Goal: Information Seeking & Learning: Learn about a topic

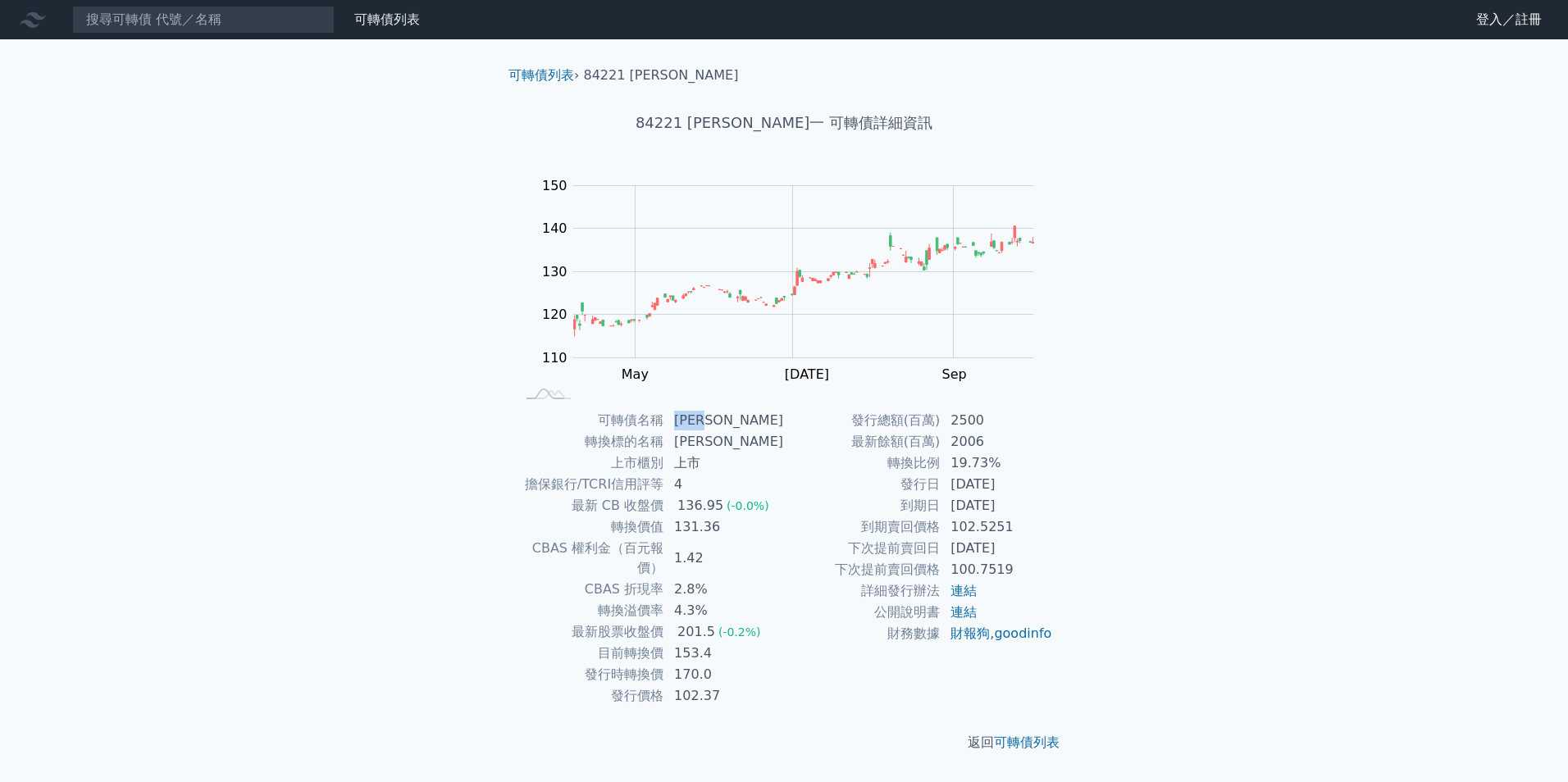
drag, startPoint x: 684, startPoint y: 418, endPoint x: 739, endPoint y: 421, distance: 55.1
click at [739, 421] on td "[PERSON_NAME]" at bounding box center [724, 420] width 120 height 21
copy td "[PERSON_NAME]"
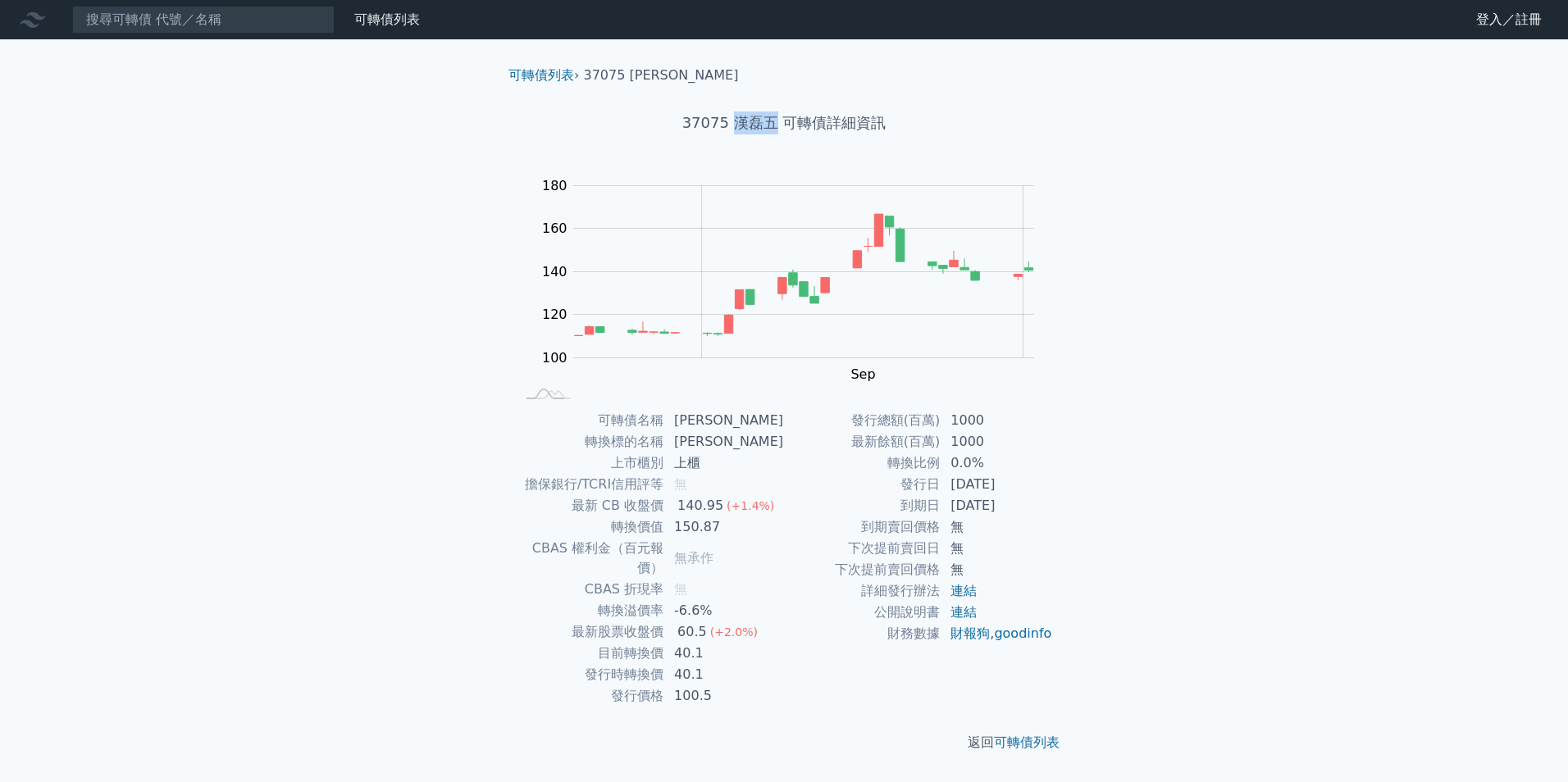
drag, startPoint x: 747, startPoint y: 120, endPoint x: 772, endPoint y: 122, distance: 25.1
click at [772, 122] on h1 "37075 漢磊五 可轉債詳細資訊" at bounding box center [784, 122] width 577 height 23
drag, startPoint x: 772, startPoint y: 122, endPoint x: 731, endPoint y: 124, distance: 41.0
click at [731, 124] on h1 "37075 漢磊五 可轉債詳細資訊" at bounding box center [784, 122] width 577 height 23
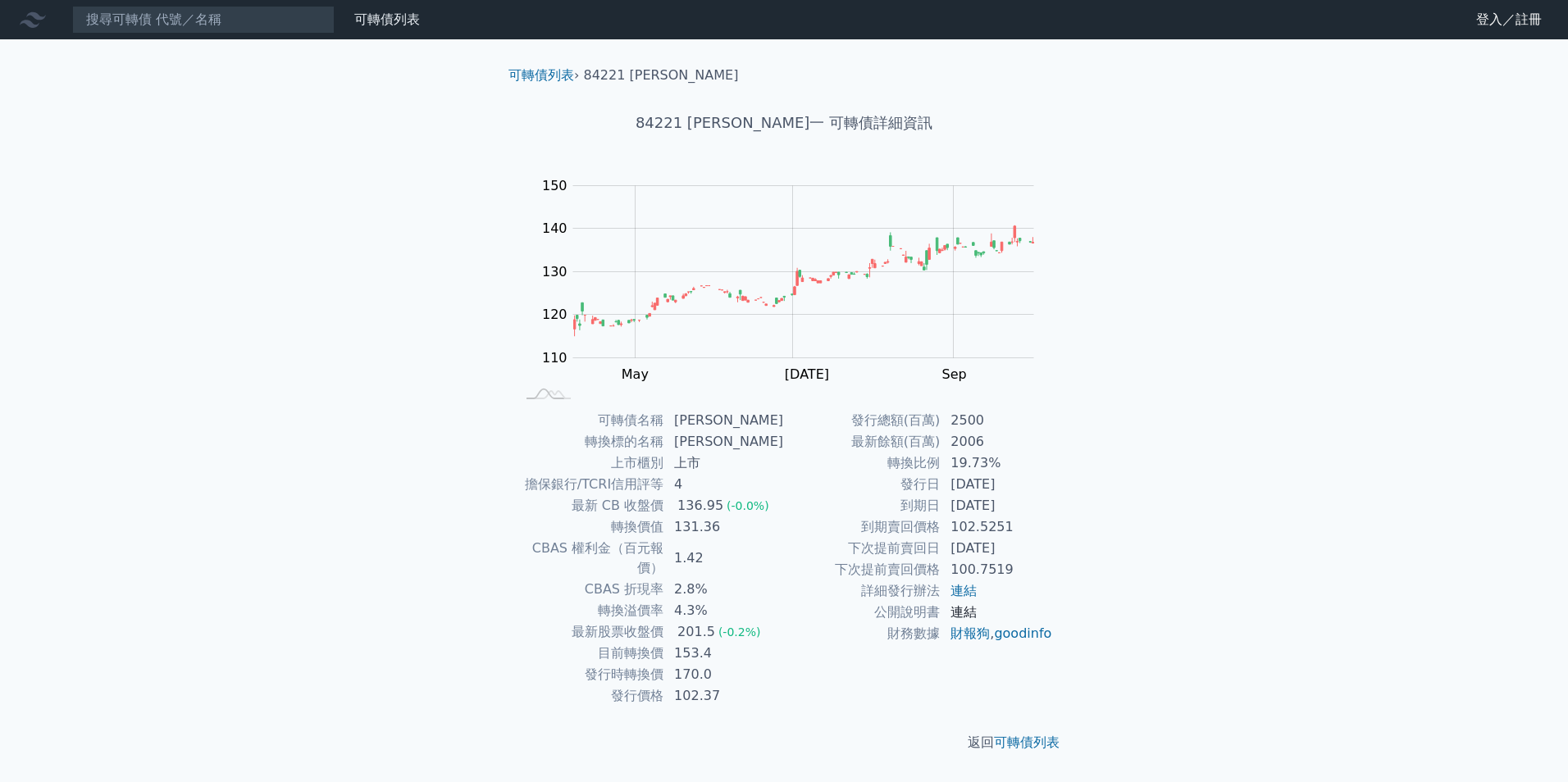
click at [970, 610] on link "連結" at bounding box center [963, 611] width 26 height 16
